Goal: Task Accomplishment & Management: Manage account settings

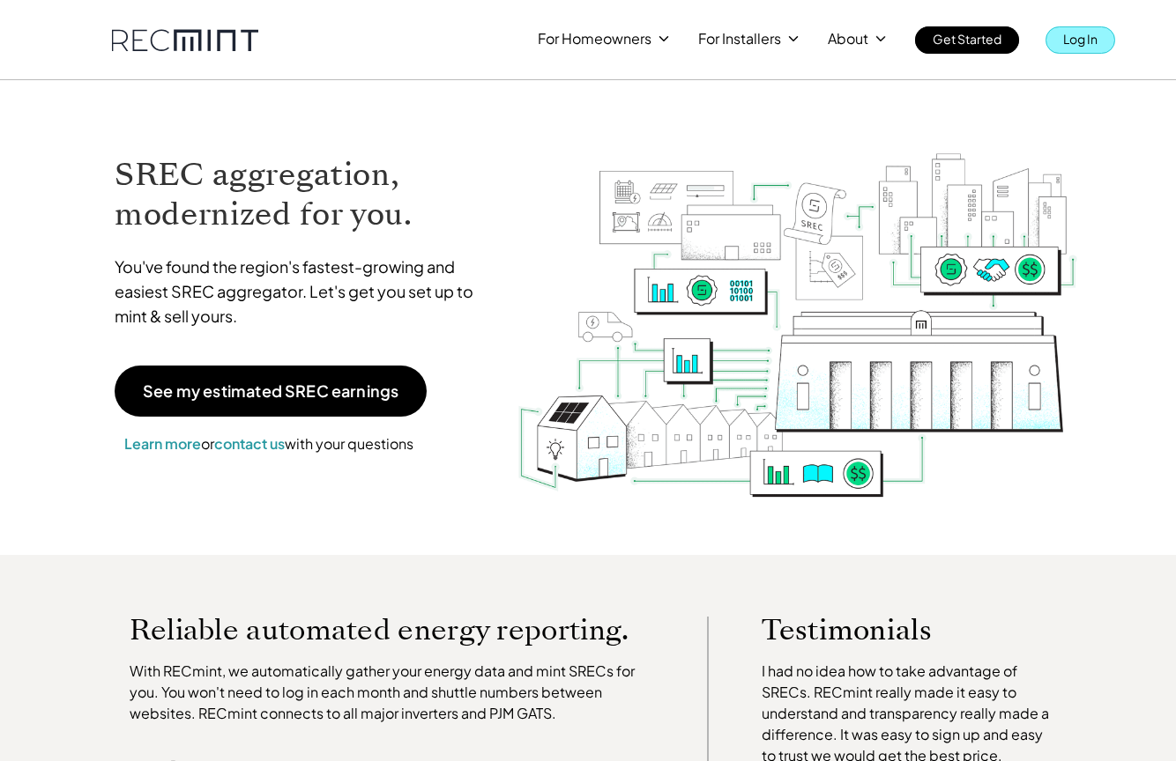
click at [1061, 34] on link "Log In" at bounding box center [1080, 39] width 70 height 27
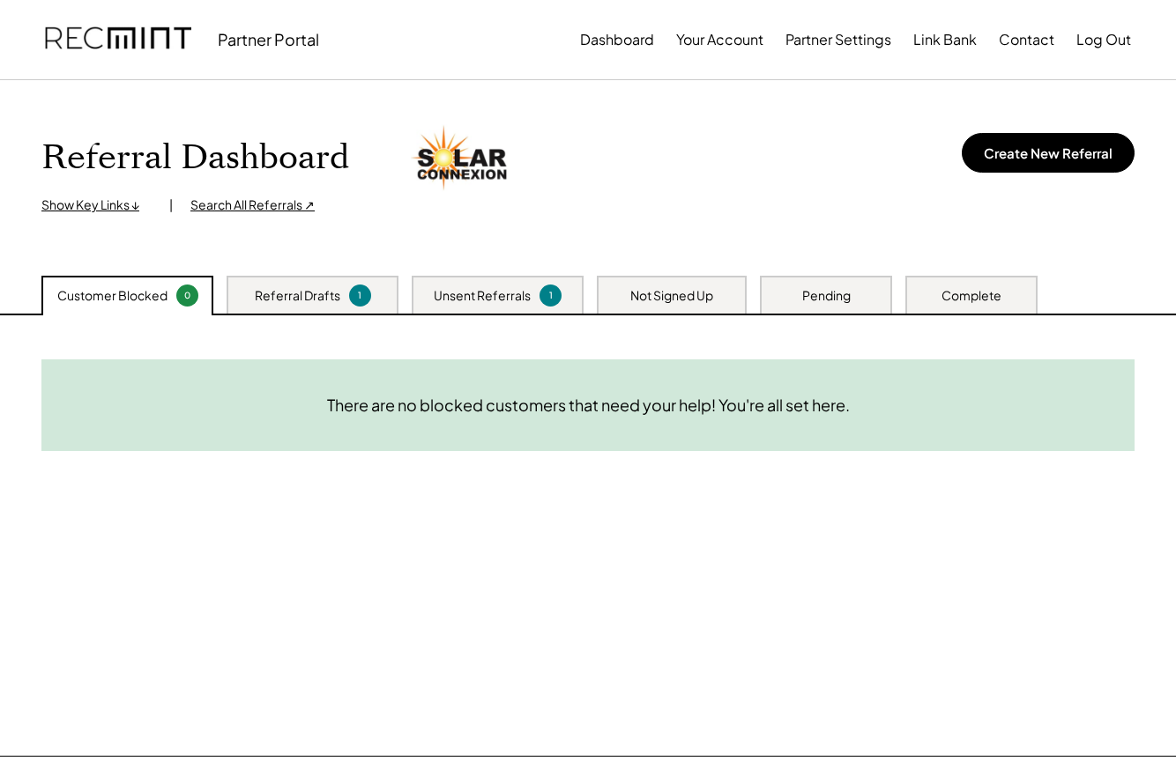
click at [325, 303] on div "Referral Drafts" at bounding box center [297, 296] width 85 height 18
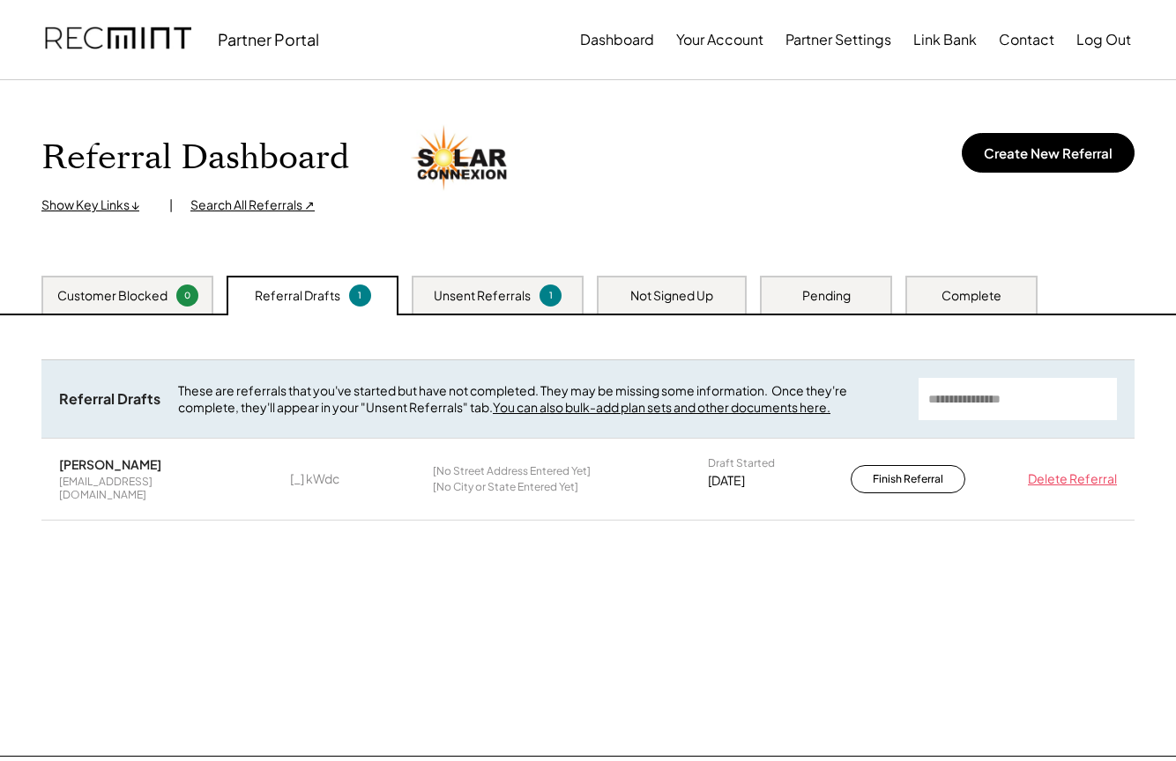
click at [455, 291] on div "Unsent Referrals" at bounding box center [482, 296] width 97 height 18
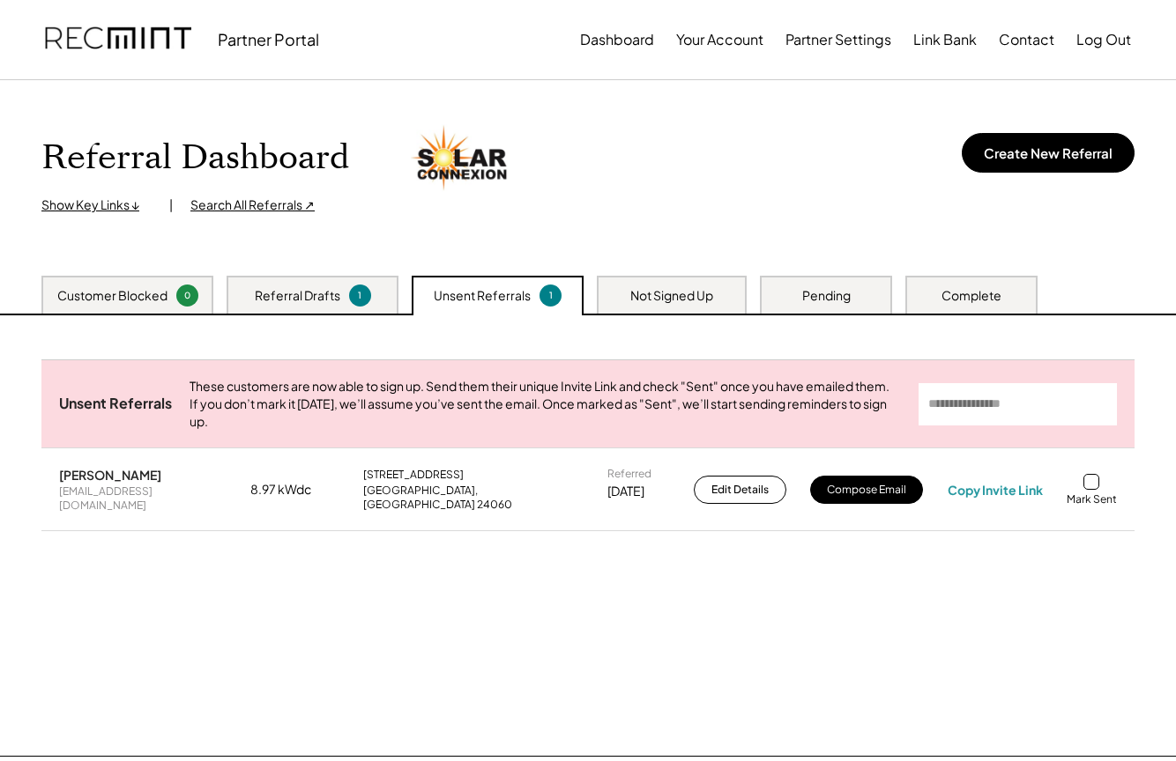
click at [1096, 487] on div at bounding box center [1091, 482] width 16 height 16
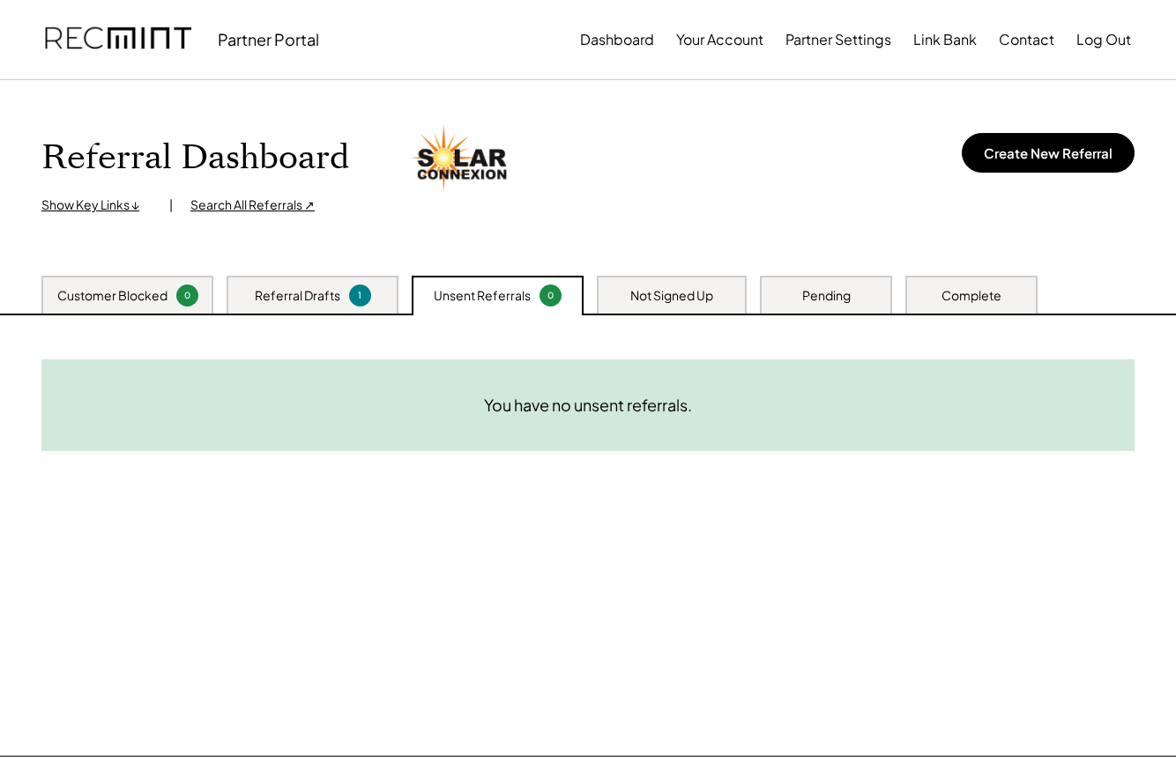
click at [275, 294] on div "Referral Drafts" at bounding box center [297, 296] width 85 height 18
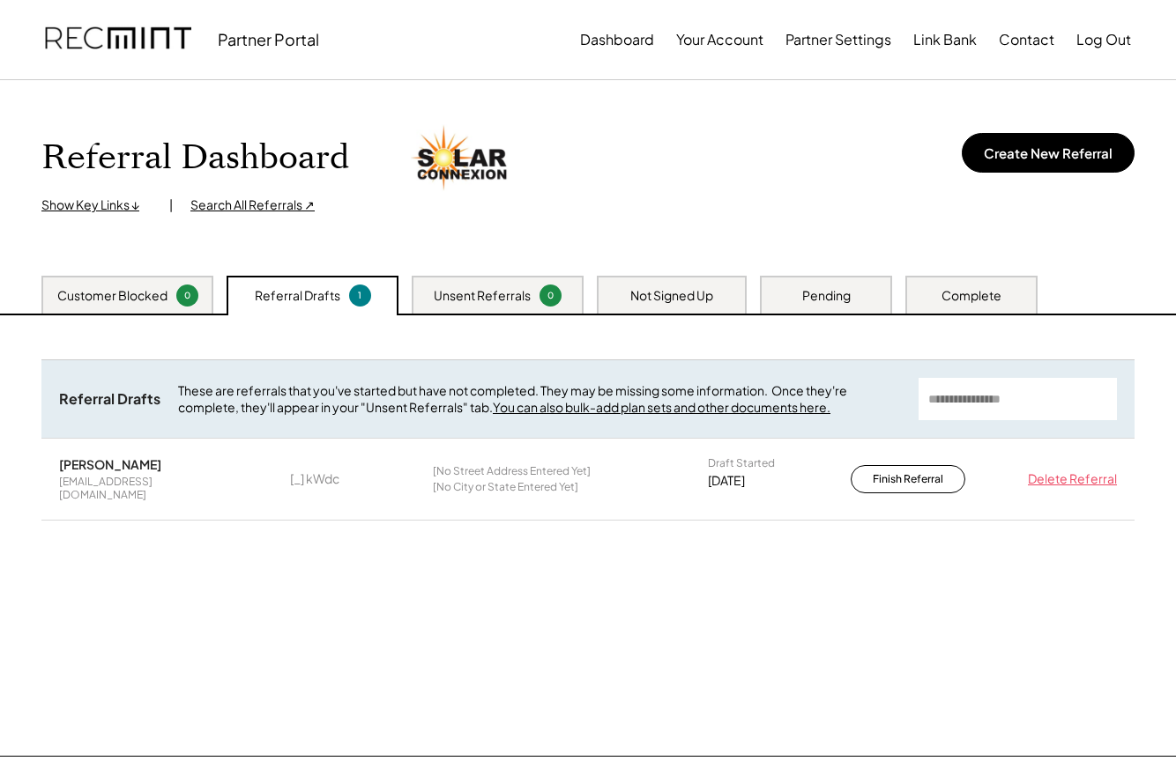
click at [644, 300] on div "Not Signed Up" at bounding box center [671, 296] width 83 height 18
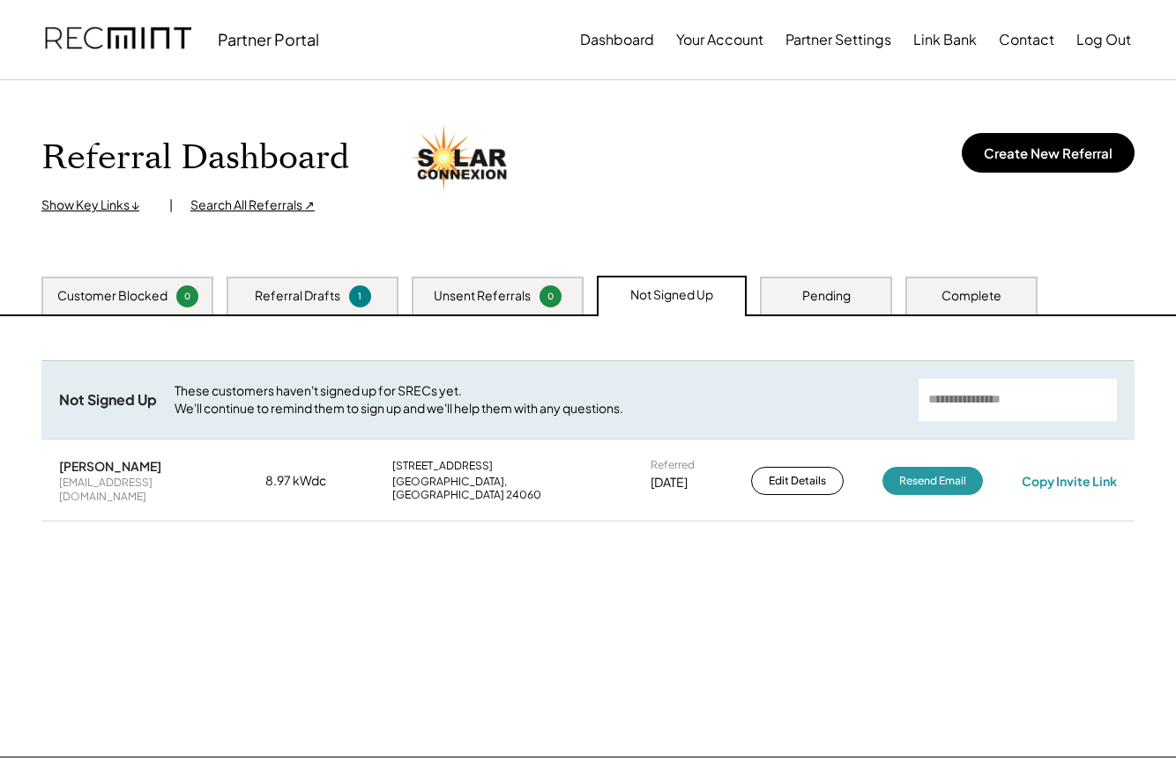
click at [822, 291] on div "Pending" at bounding box center [826, 296] width 48 height 18
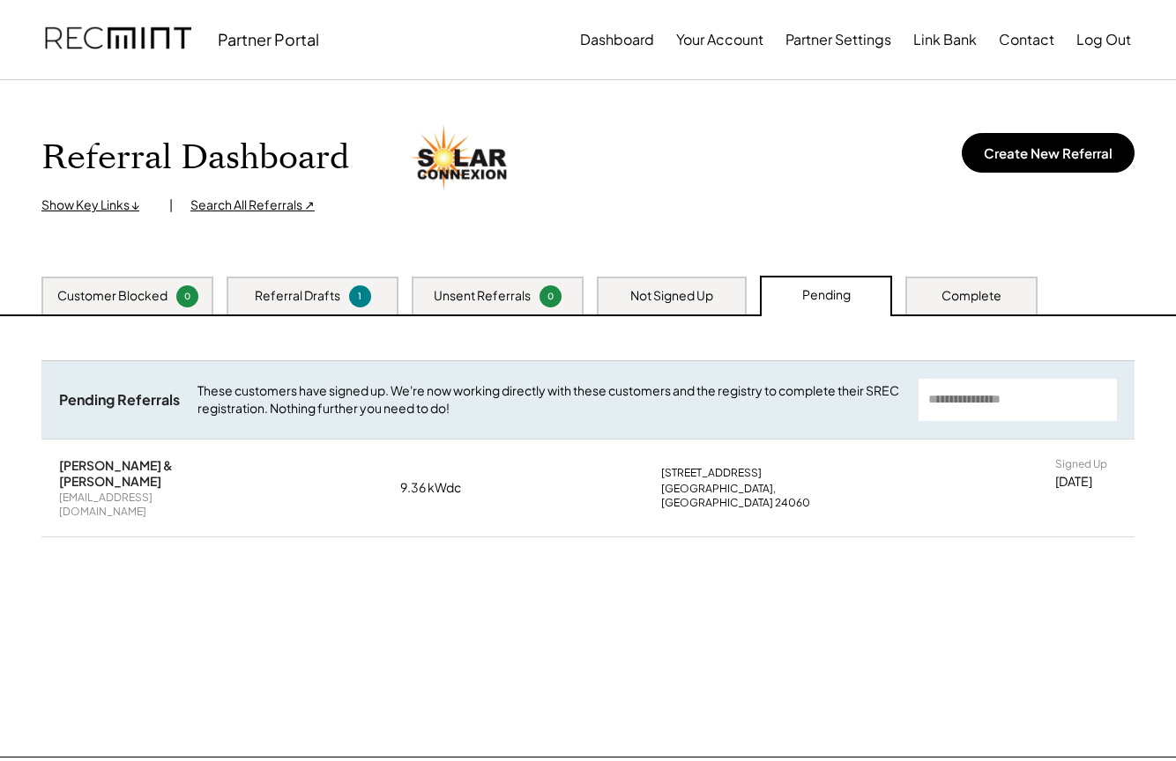
click at [665, 482] on div "Blacksburg, VA 24060" at bounding box center [771, 495] width 220 height 27
click at [158, 473] on div "Kim Driggs & Mark Driggs" at bounding box center [142, 473] width 167 height 32
click at [984, 292] on div "Complete" at bounding box center [971, 296] width 60 height 18
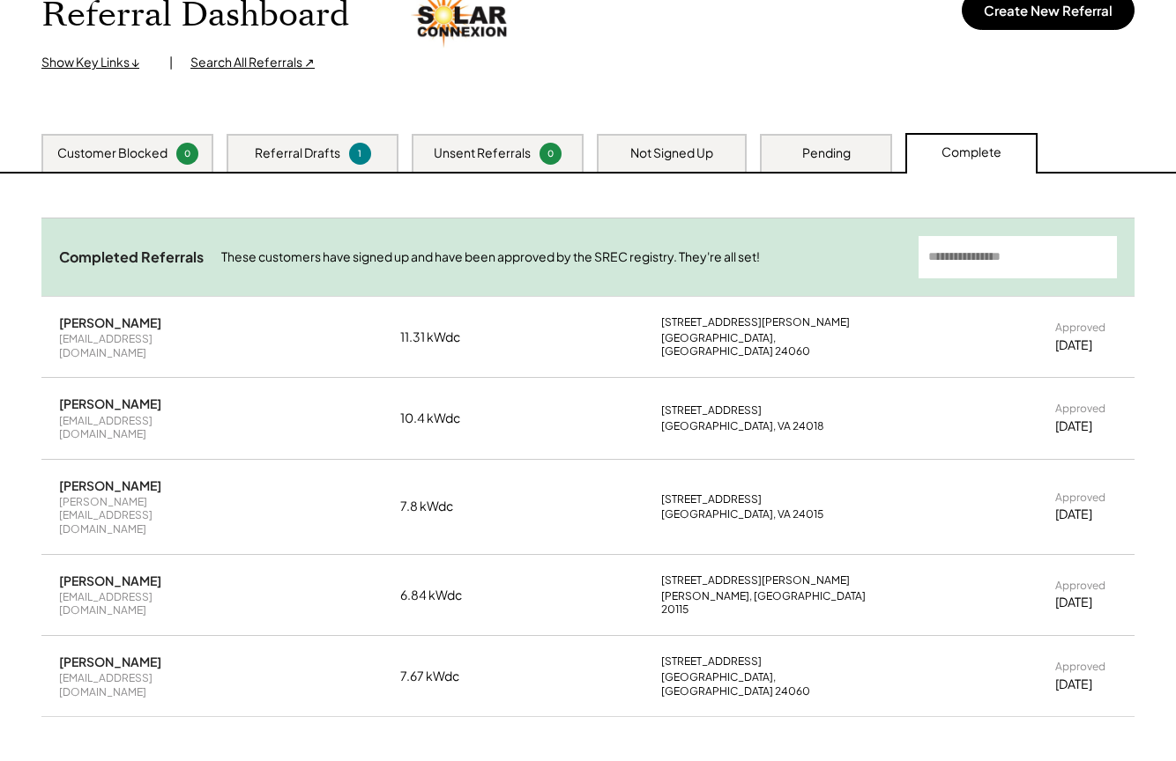
scroll to position [152, 0]
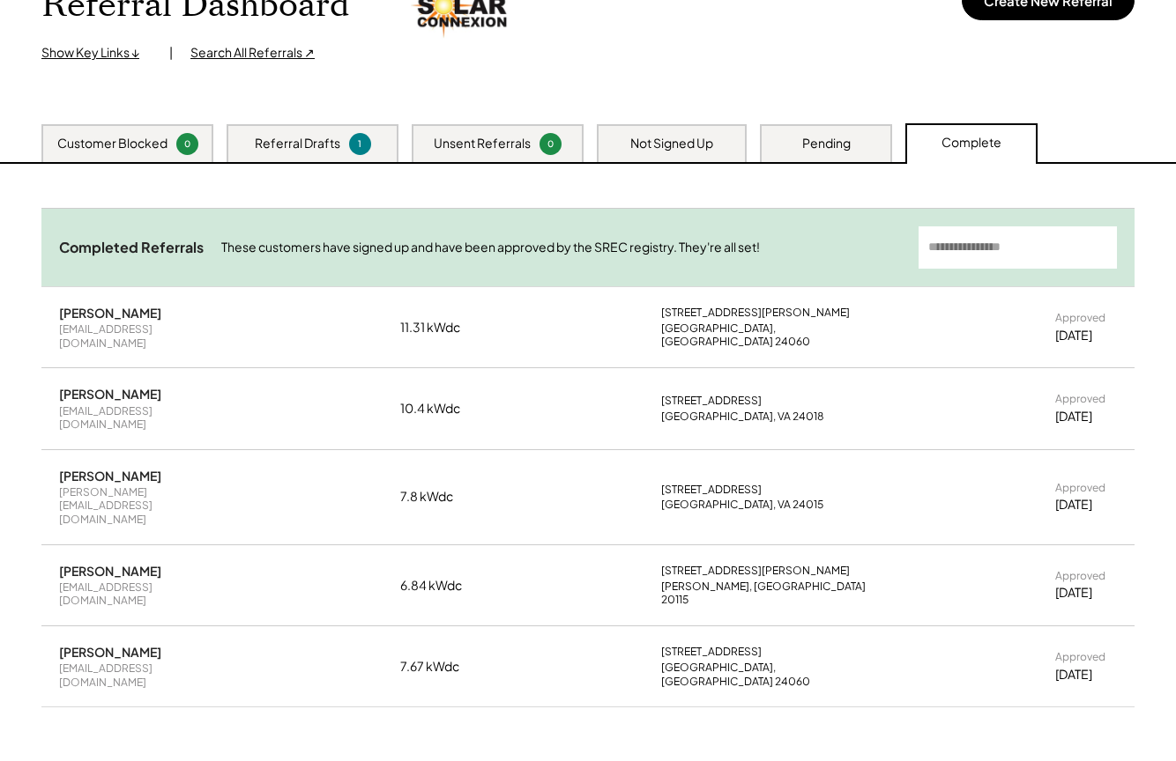
click at [829, 132] on div "Pending" at bounding box center [826, 143] width 132 height 38
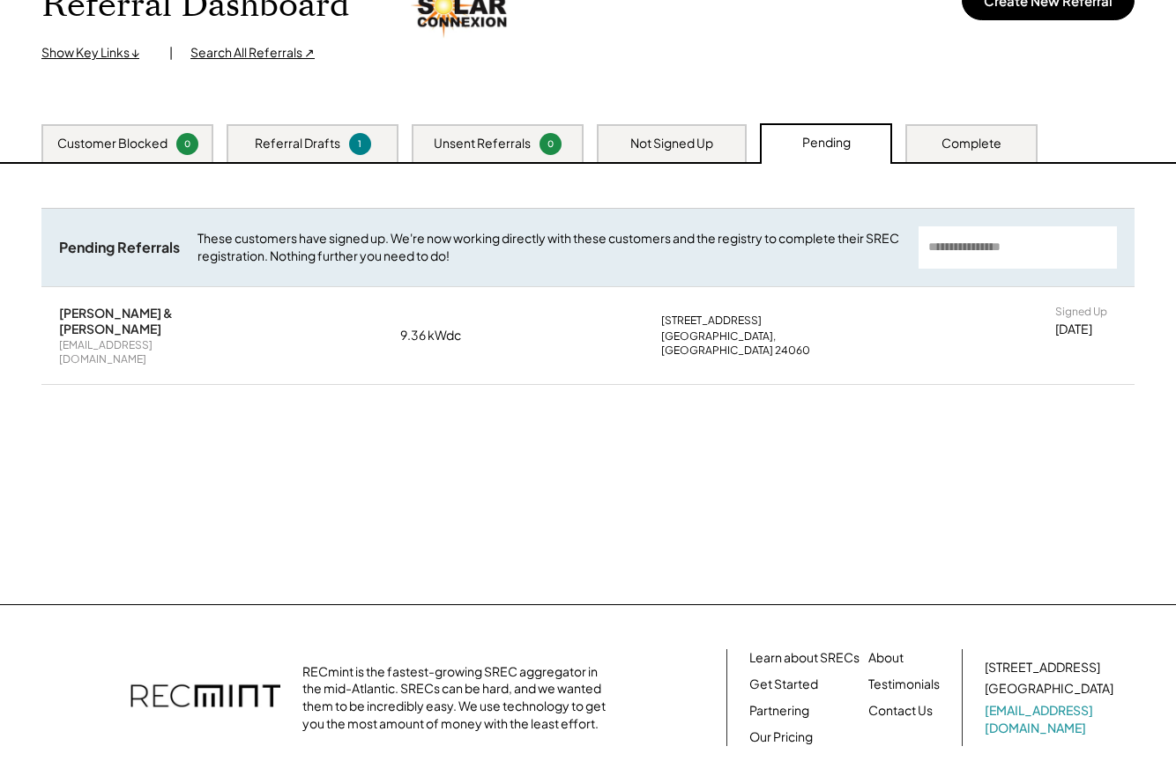
click at [435, 149] on div "Unsent Referrals" at bounding box center [482, 144] width 97 height 18
